Goal: Use online tool/utility: Use online tool/utility

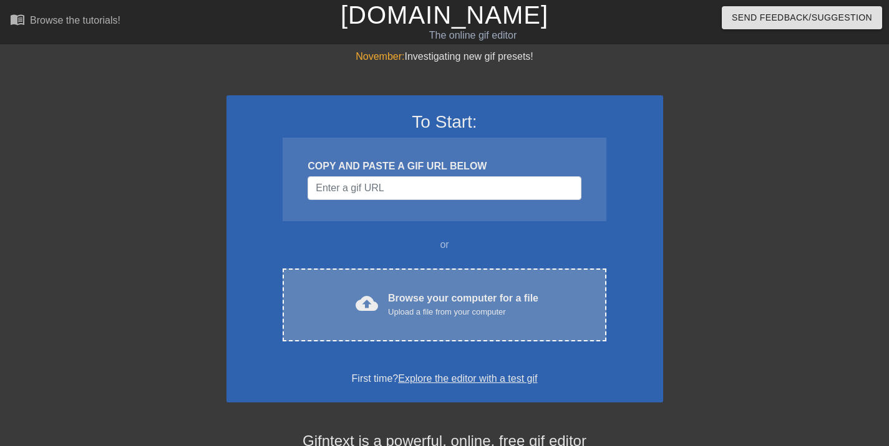
click at [410, 296] on div "Browse your computer for a file Upload a file from your computer" at bounding box center [463, 304] width 150 height 27
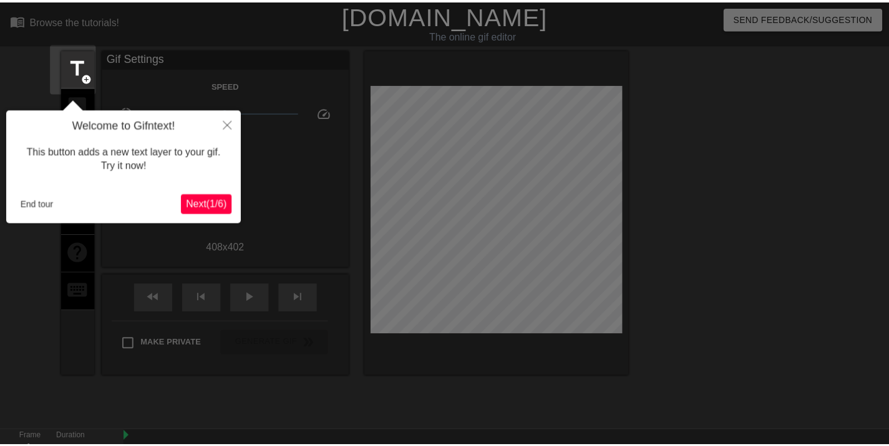
scroll to position [31, 0]
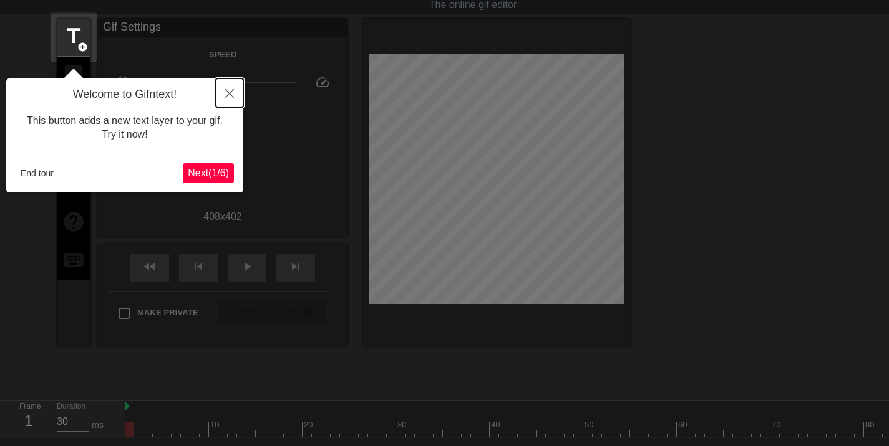
click at [223, 95] on button "Close" at bounding box center [229, 93] width 27 height 29
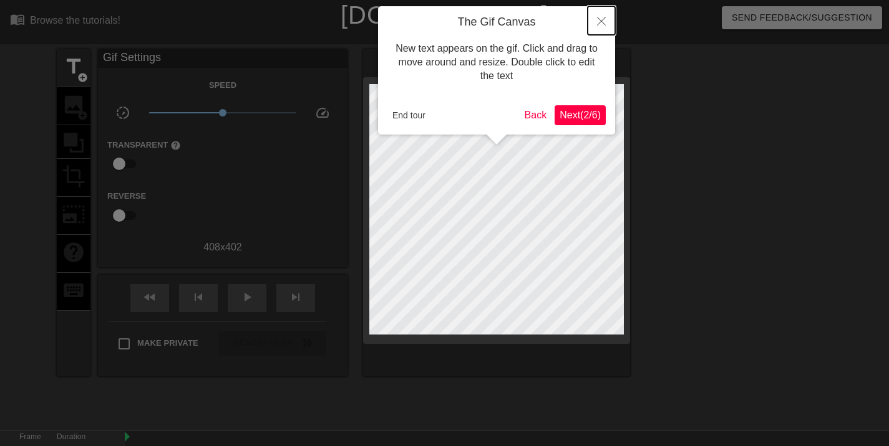
click at [605, 23] on icon "Close" at bounding box center [601, 21] width 9 height 9
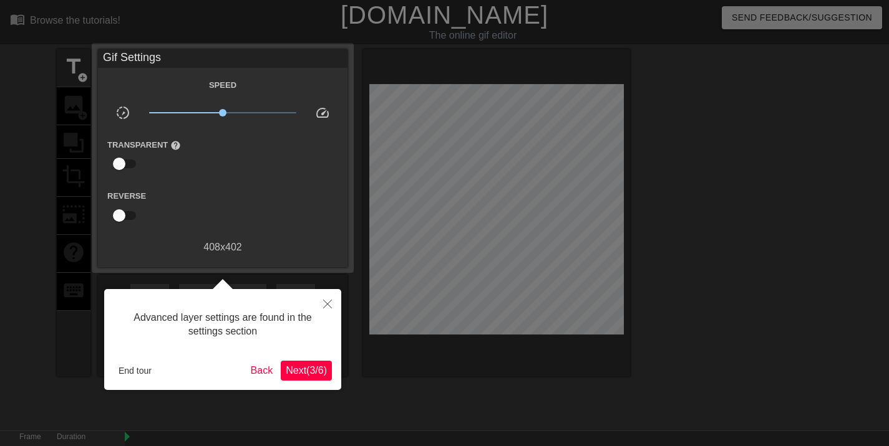
scroll to position [31, 0]
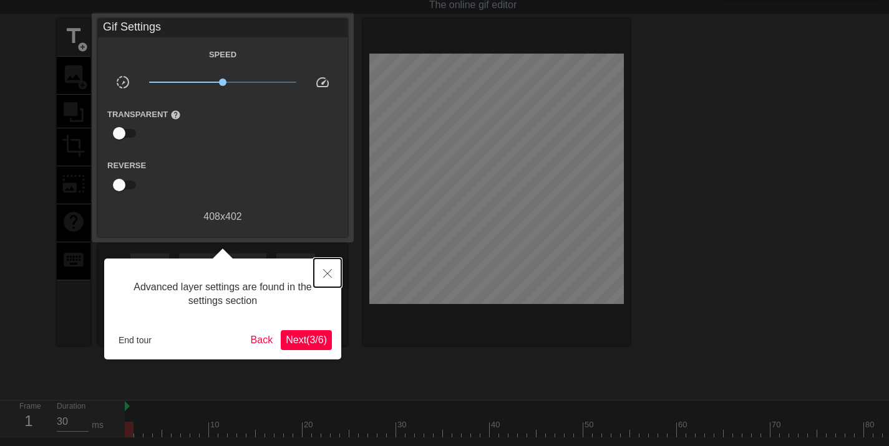
click at [320, 276] on button "Close" at bounding box center [327, 273] width 27 height 29
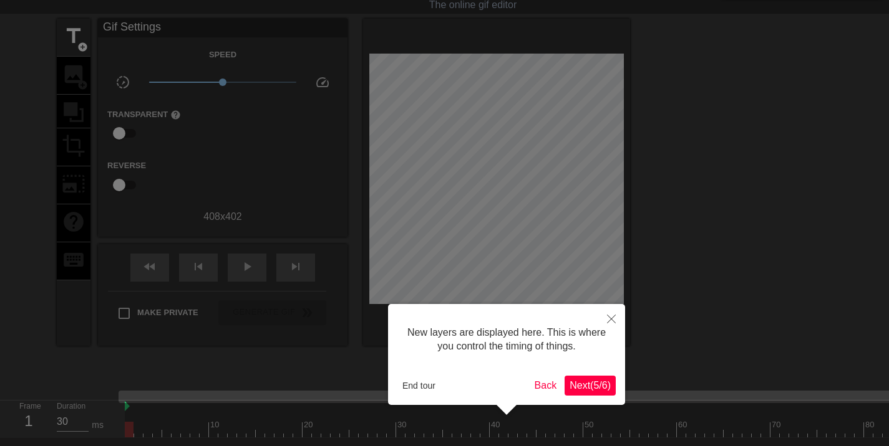
scroll to position [11, 0]
click at [611, 322] on icon "Close" at bounding box center [611, 319] width 9 height 9
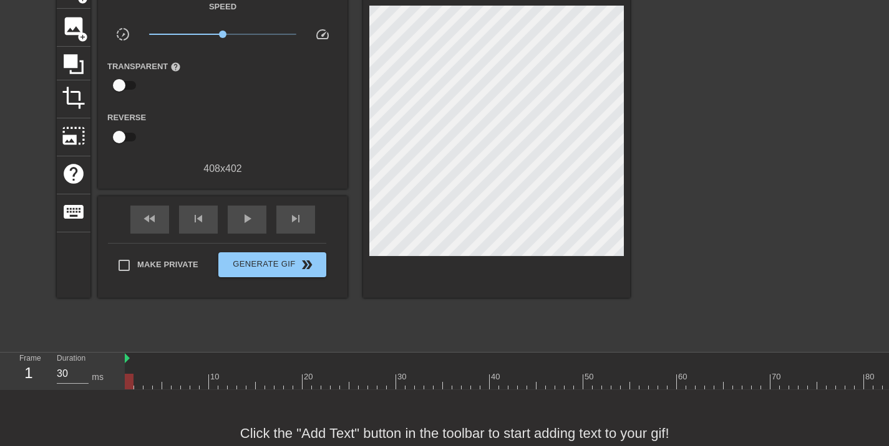
scroll to position [0, 0]
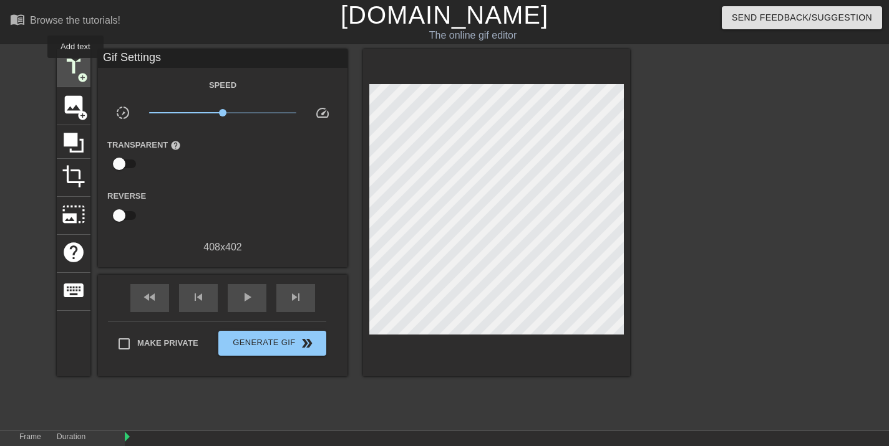
click at [75, 67] on span "title" at bounding box center [74, 67] width 24 height 24
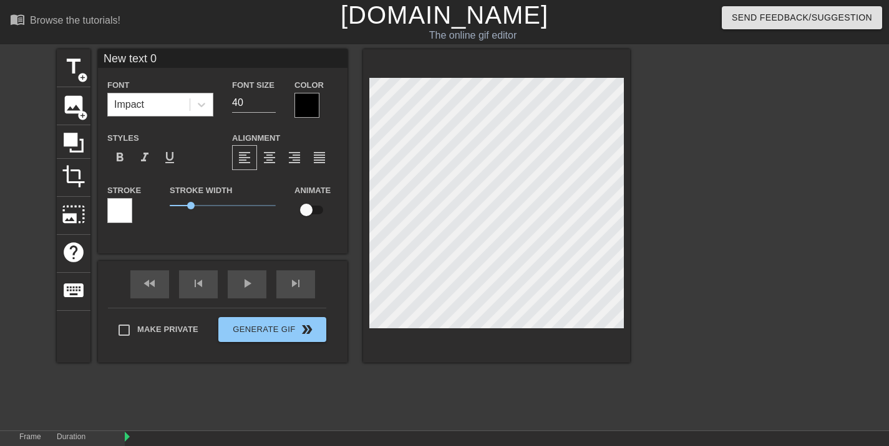
click at [159, 99] on div "Impact" at bounding box center [149, 105] width 82 height 22
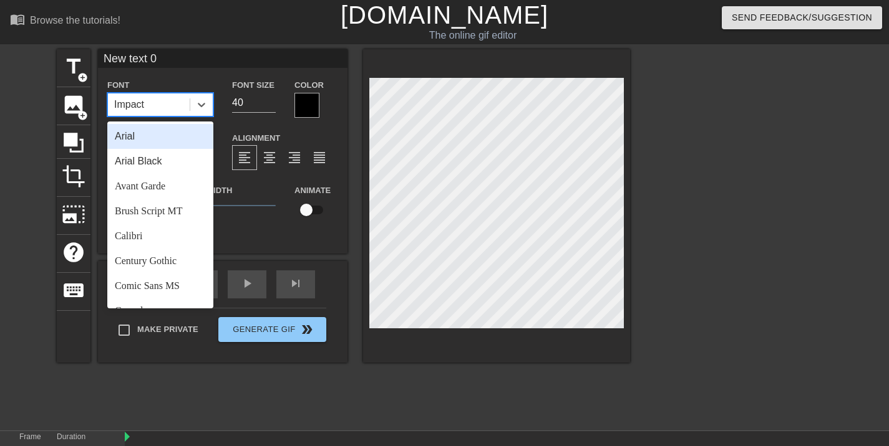
click at [171, 105] on div "Impact" at bounding box center [149, 105] width 82 height 22
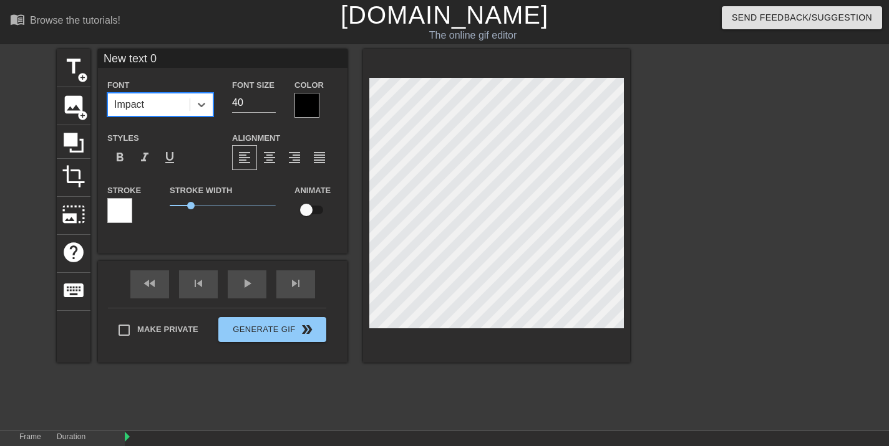
click at [188, 105] on div "Impact" at bounding box center [149, 105] width 82 height 22
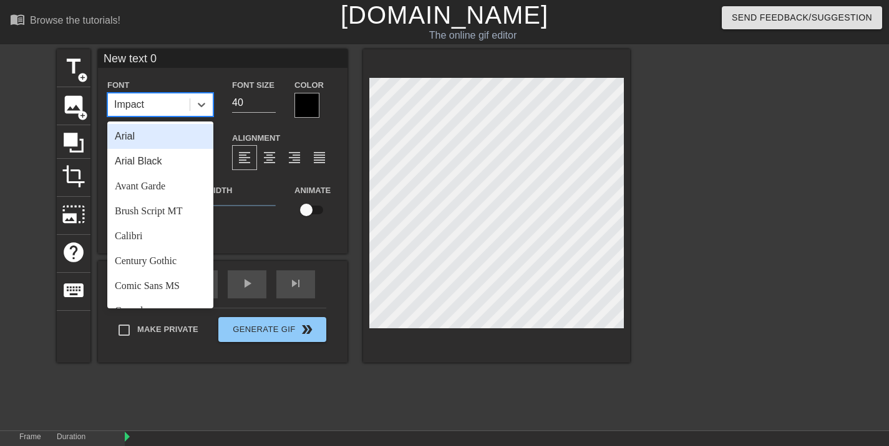
click at [172, 143] on div "Arial" at bounding box center [160, 136] width 106 height 25
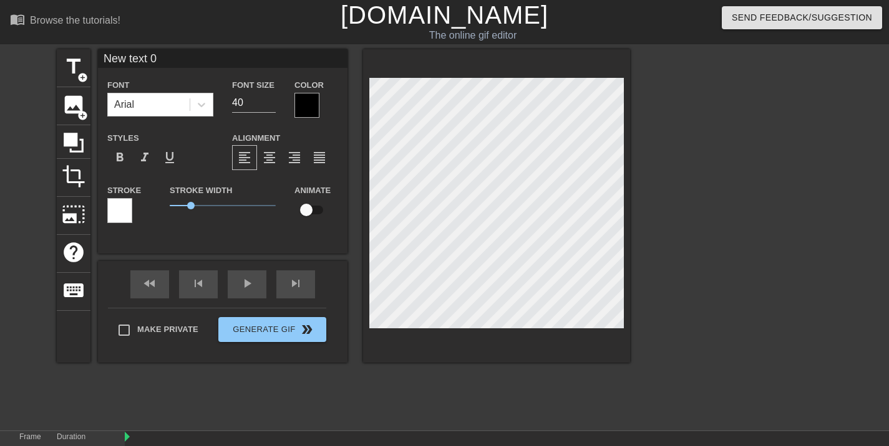
scroll to position [2, 2]
type input "text 0"
type textarea "text 0"
type input "text"
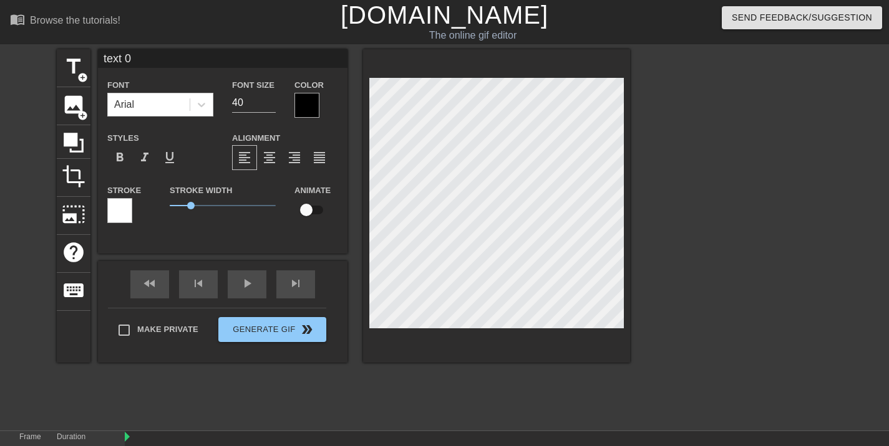
type textarea "text"
type input "text"
type textarea "text"
type input "tex"
type textarea "tex"
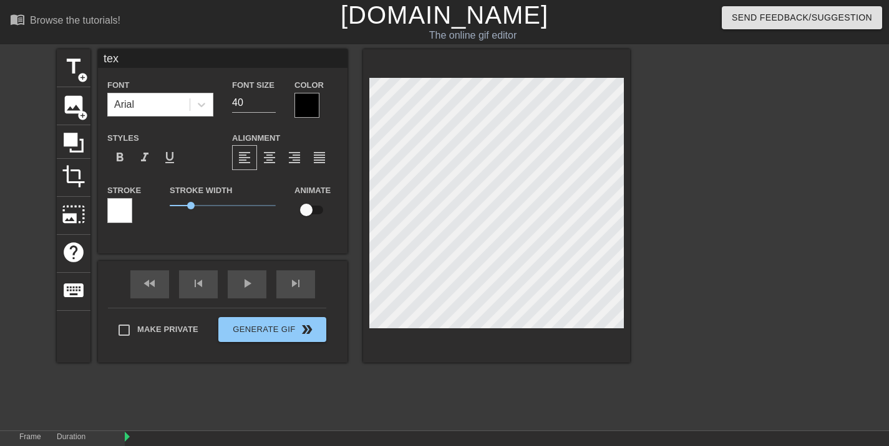
type input "te"
type textarea "te"
type input "t"
type textarea "t"
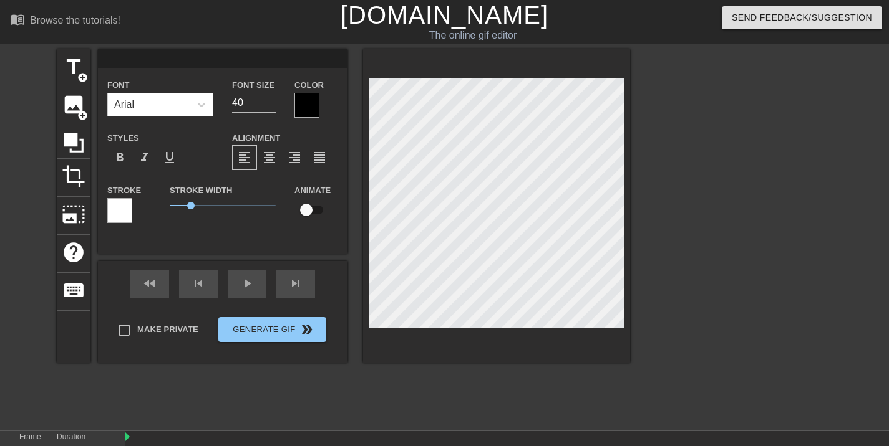
type input "H"
type textarea "H"
type input "Ho"
type textarea "Ho"
type input "Hop"
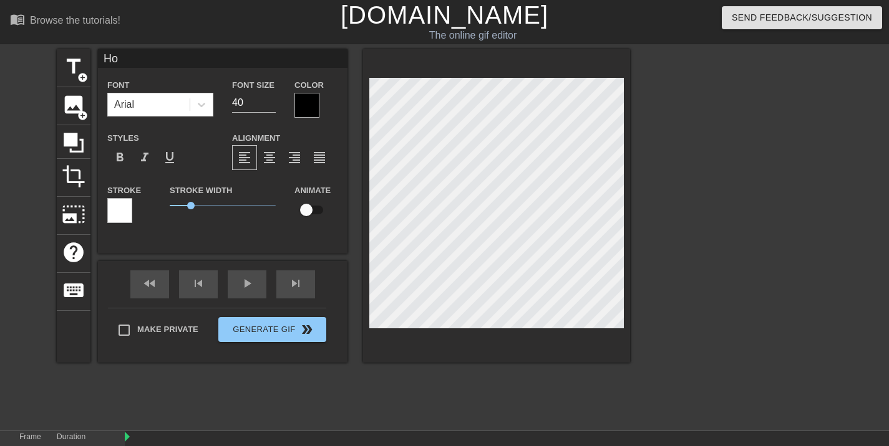
type textarea "Hop"
type input "Hop"
type textarea "Hop"
type input "Hop o"
type textarea "Hop o"
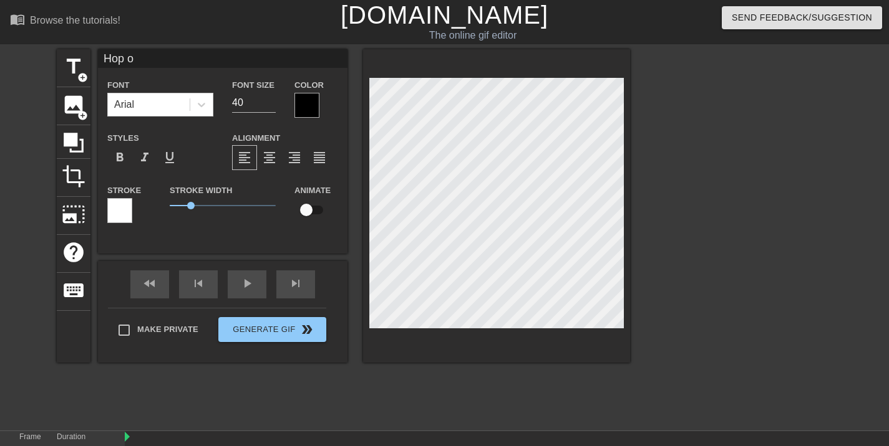
type input "Hop on"
type textarea "Hop on"
type input "Hop on"
type textarea "Hop on"
type input "Hop on d"
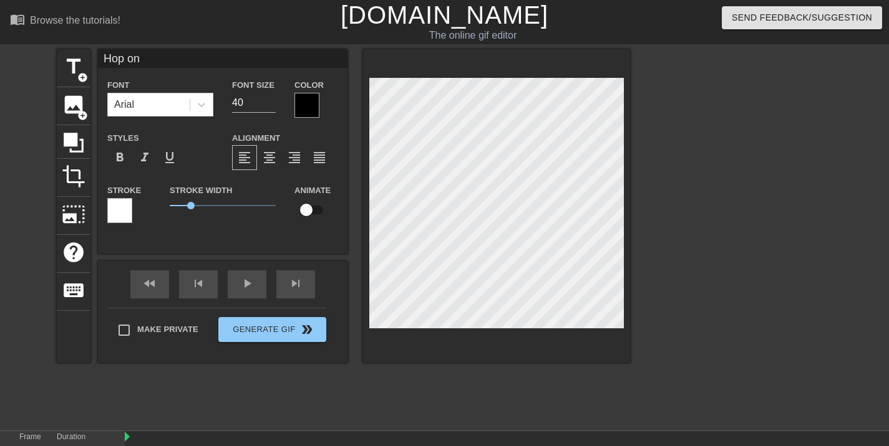
type textarea "Hop on d"
type input "Hop on de"
type textarea "Hop on de"
type input "Hop on dea"
type textarea "Hop on dea"
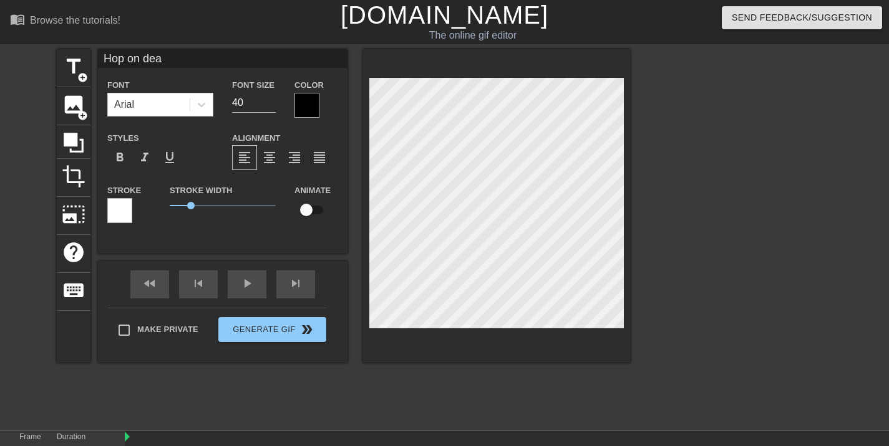
type input "Hop on dead"
type textarea "Hop on dead"
type input "Hop on deadl"
type textarea "Hop on deadl"
type input "Hop on deadlc"
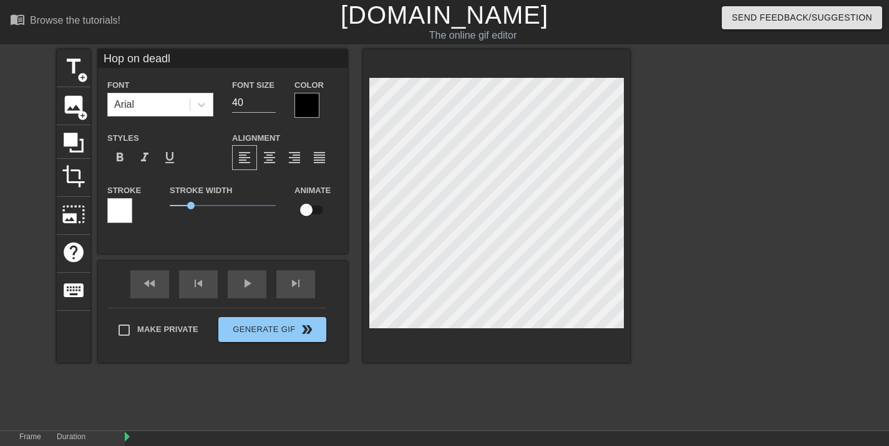
type textarea "Hop on deadlc"
type input "Hop on deadlco"
type textarea "Hop on deadlco"
type input "Hop on deadlc"
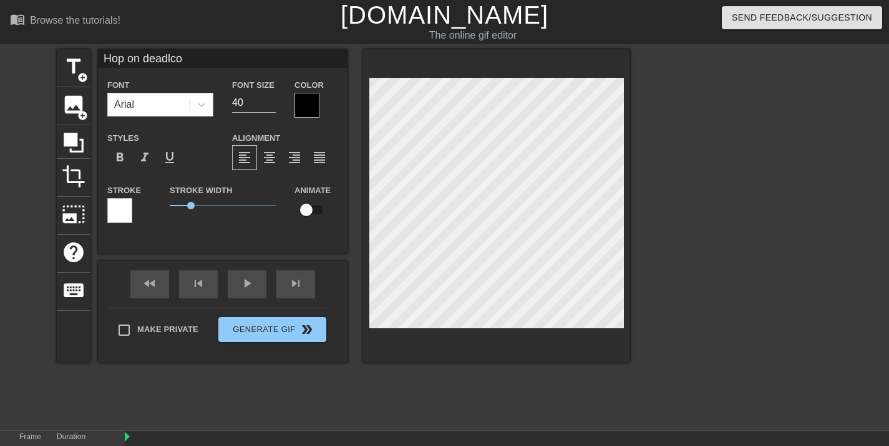
type textarea "Hop on deadlc"
type input "Hop on deadl"
type textarea "Hop on deadl"
type input "Hop on deadlo"
type textarea "Hop on deadlo"
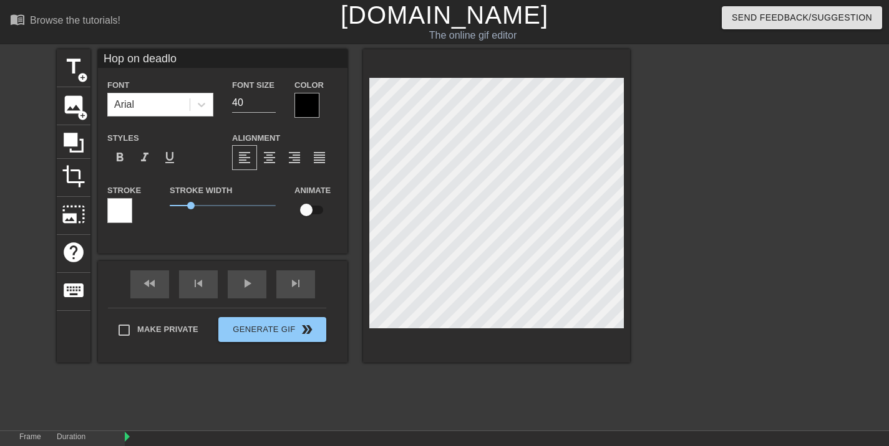
type input "Hop on deadloc"
type textarea "Hop on deadloc"
type input "Hop on deadlock"
type textarea "Hop on deadlock"
click at [307, 103] on div at bounding box center [306, 105] width 25 height 25
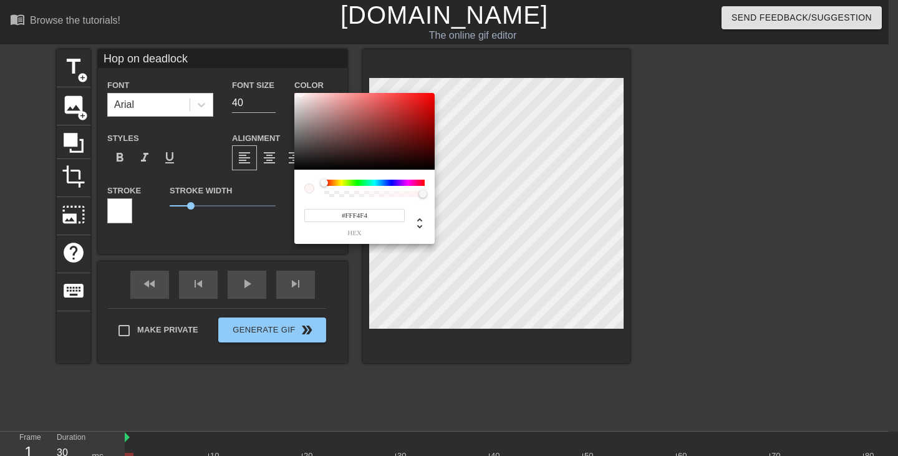
type input "#FFFFFF"
drag, startPoint x: 312, startPoint y: 112, endPoint x: 276, endPoint y: 65, distance: 58.2
click at [276, 65] on div "#FFFFFF hex" at bounding box center [449, 228] width 898 height 456
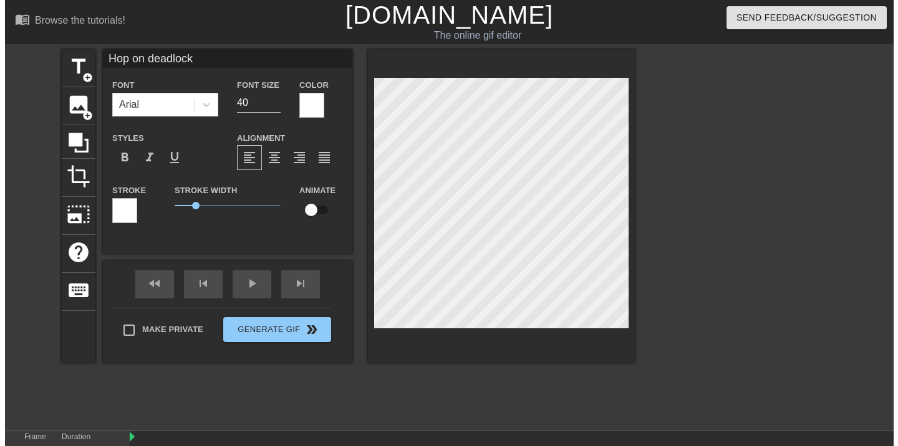
scroll to position [2, 3]
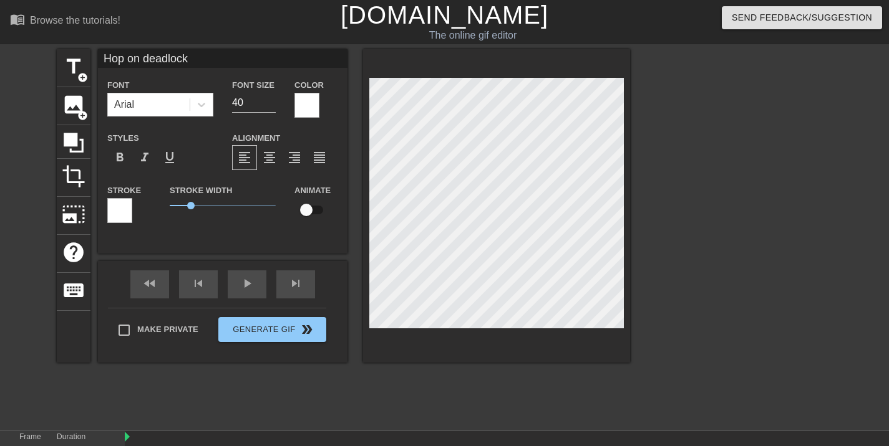
click at [721, 174] on div at bounding box center [738, 236] width 187 height 374
click at [713, 183] on div at bounding box center [738, 236] width 187 height 374
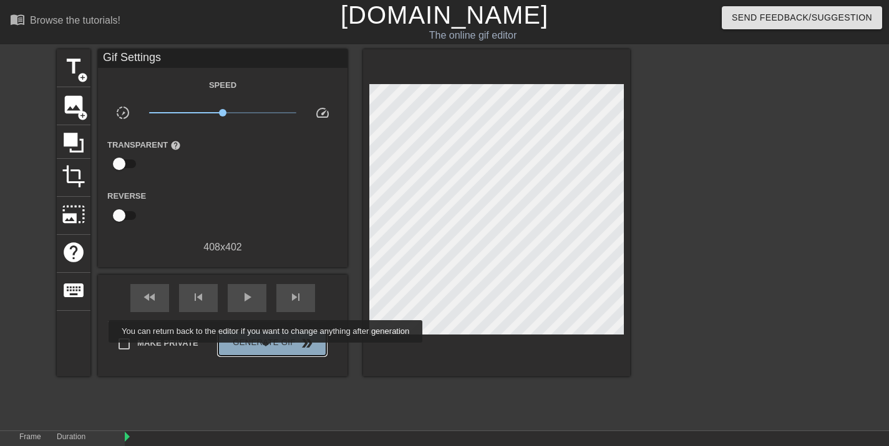
click at [267, 352] on button "Generate Gif double_arrow" at bounding box center [272, 343] width 108 height 25
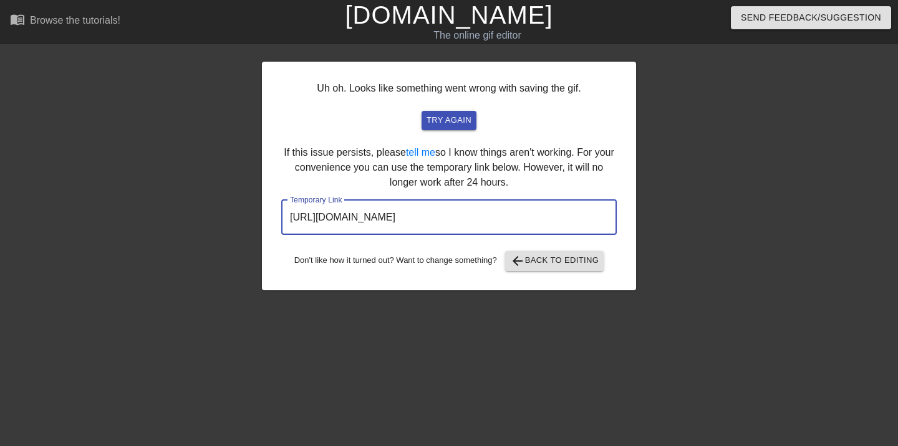
drag, startPoint x: 553, startPoint y: 213, endPoint x: 257, endPoint y: 205, distance: 296.3
click at [257, 205] on div "Uh oh. Looks like something went wrong with saving the gif. try again If this i…" at bounding box center [449, 236] width 898 height 374
